Goal: Navigation & Orientation: Find specific page/section

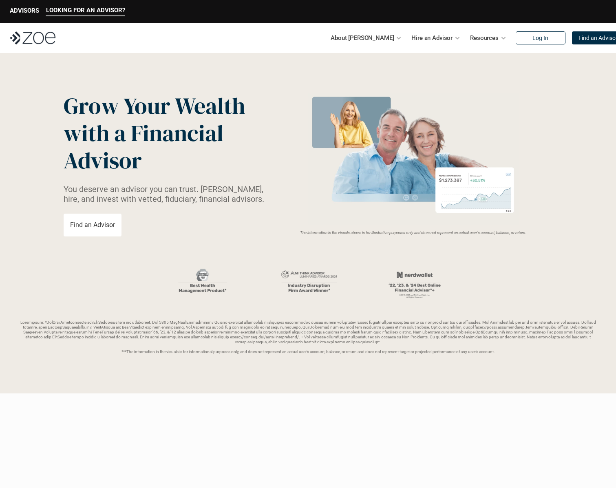
click at [46, 34] on img at bounding box center [33, 37] width 46 height 13
click at [31, 13] on p "ADVISORS" at bounding box center [24, 10] width 29 height 7
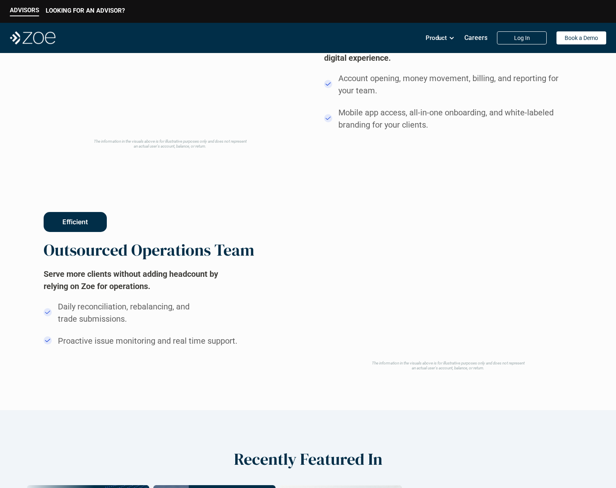
scroll to position [813, 0]
